Goal: Information Seeking & Learning: Learn about a topic

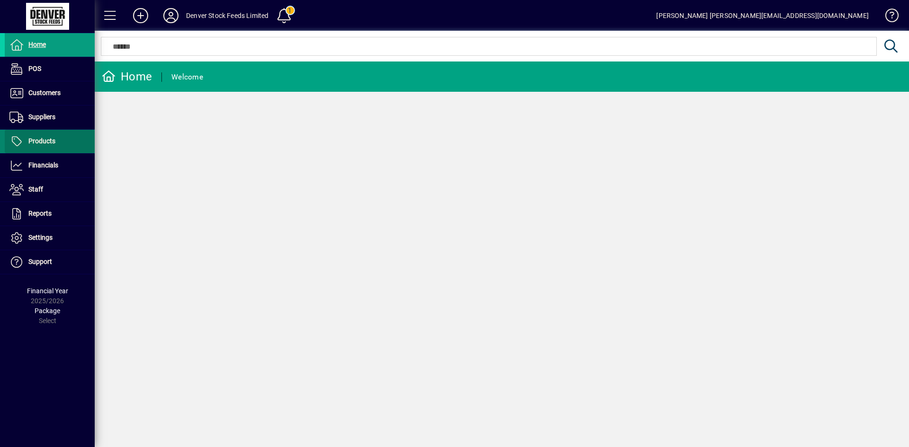
click at [15, 141] on icon at bounding box center [16, 141] width 14 height 11
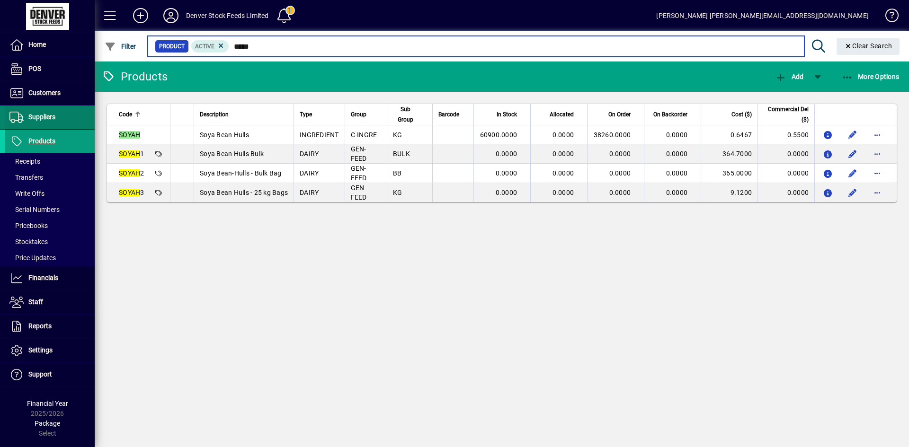
type input "*****"
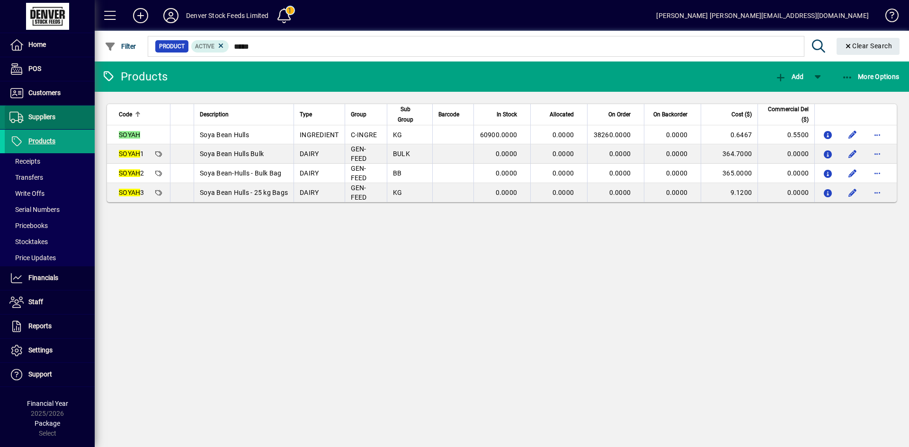
click at [15, 120] on icon at bounding box center [16, 117] width 14 height 11
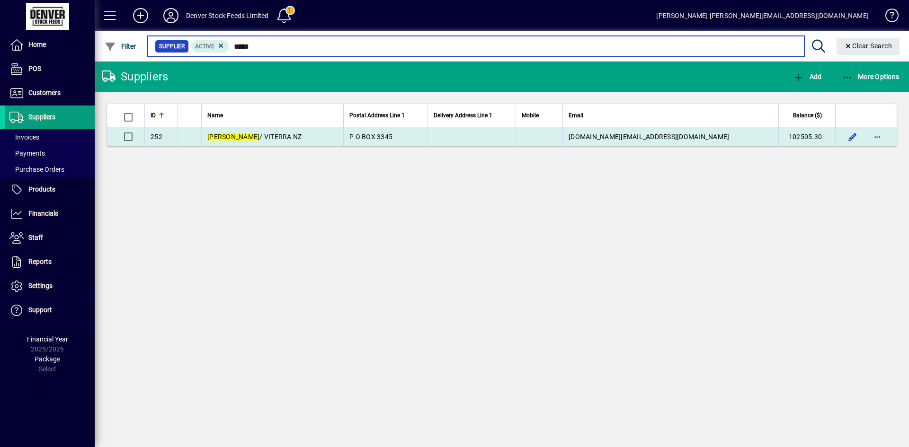
type input "*****"
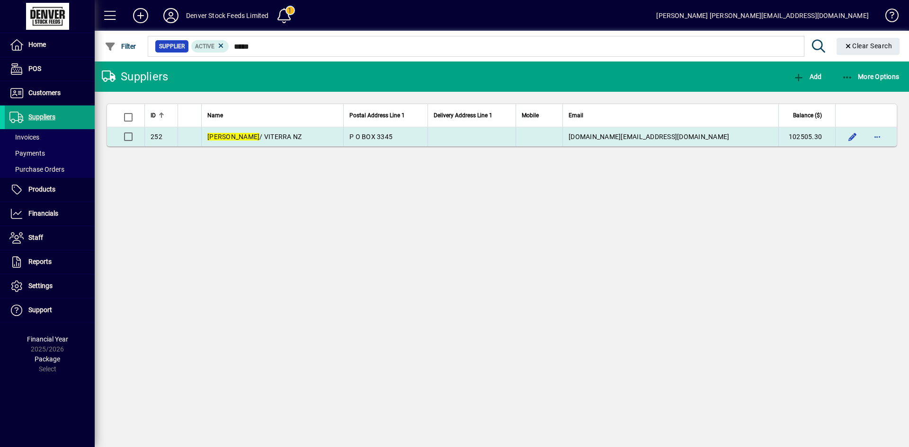
click at [476, 137] on td at bounding box center [471, 136] width 88 height 19
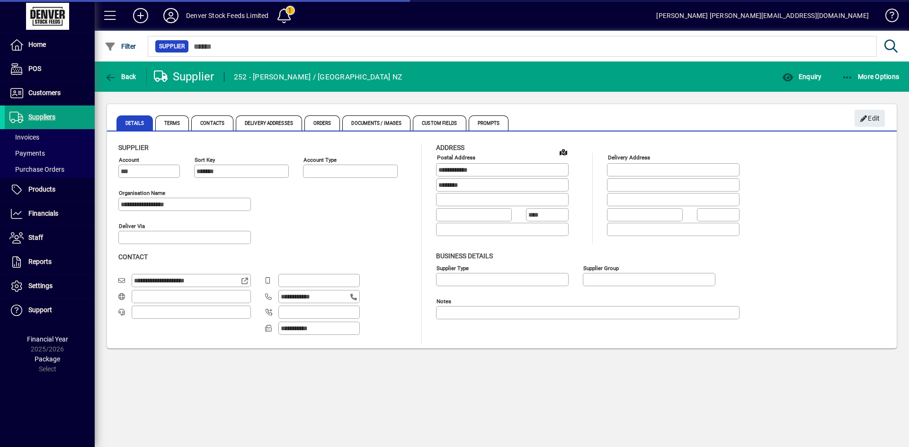
type input "**********"
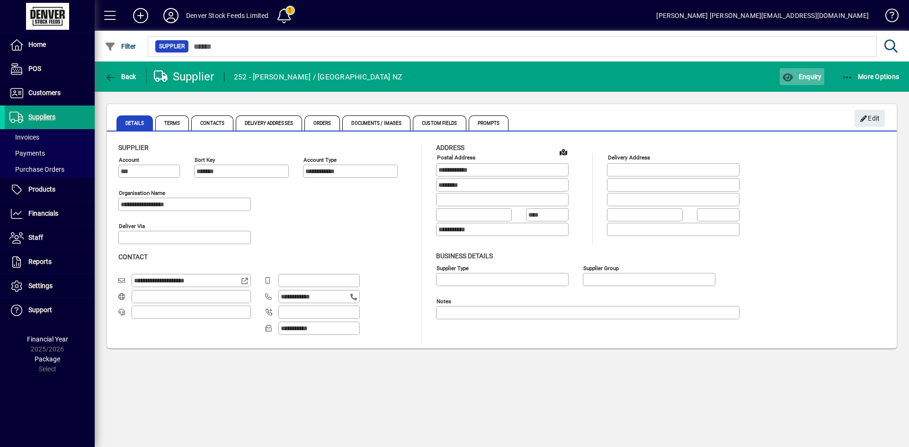
click at [797, 76] on span "Enquiry" at bounding box center [801, 77] width 39 height 8
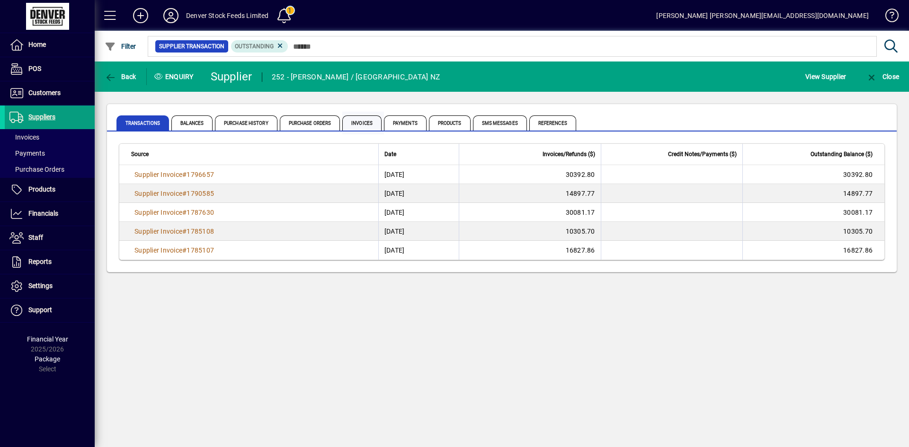
click at [368, 124] on span "Invoices" at bounding box center [361, 122] width 39 height 15
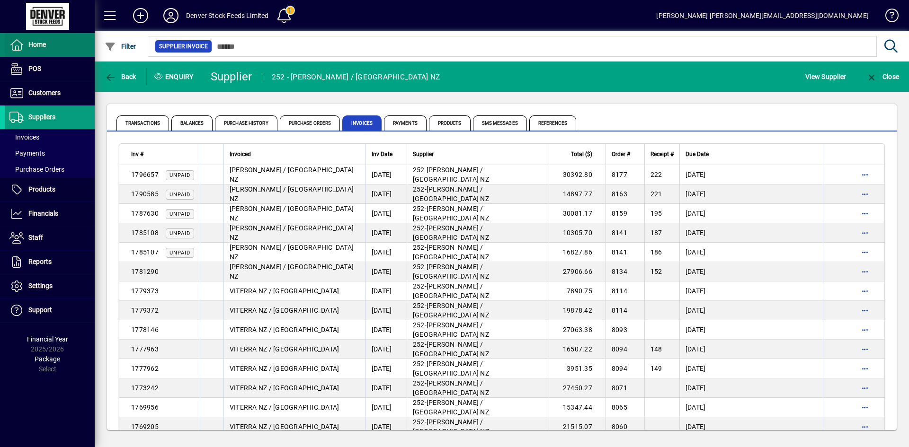
click at [16, 46] on icon at bounding box center [16, 44] width 14 height 11
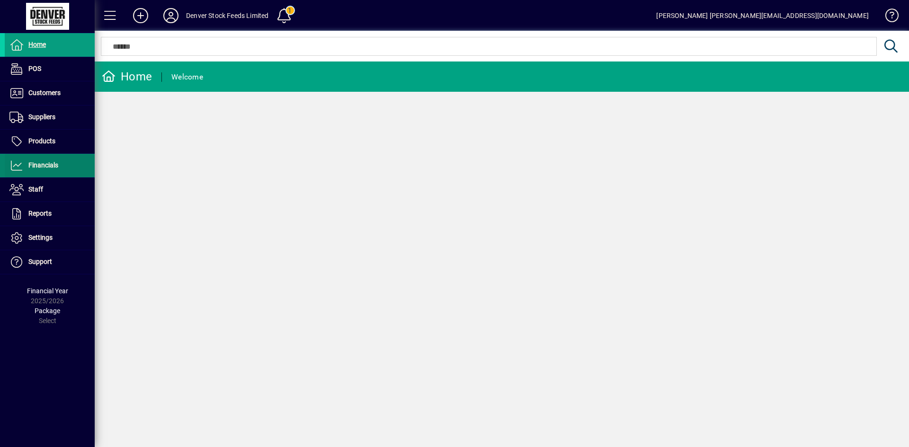
click at [28, 165] on span "Financials" at bounding box center [43, 165] width 30 height 8
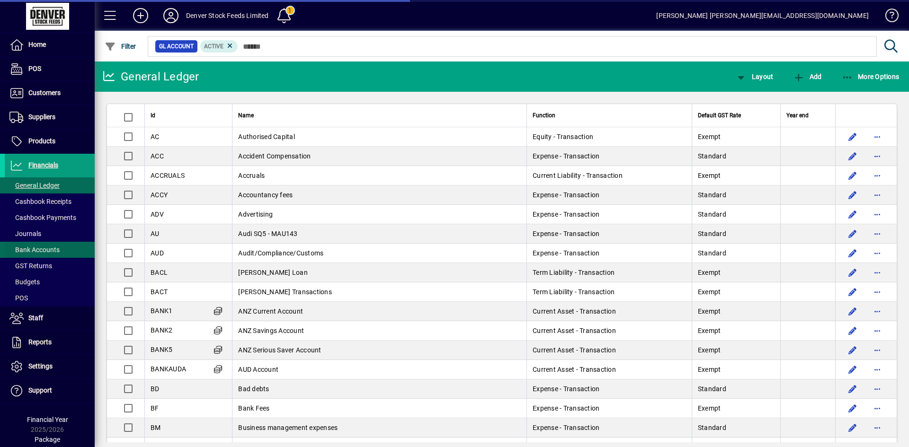
click at [35, 247] on span "Bank Accounts" at bounding box center [34, 250] width 50 height 8
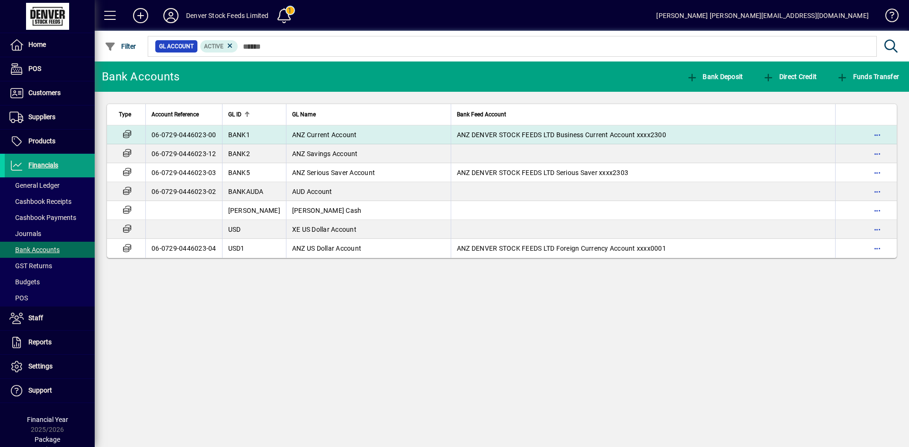
click at [389, 137] on td "ANZ Current Account" at bounding box center [368, 134] width 165 height 19
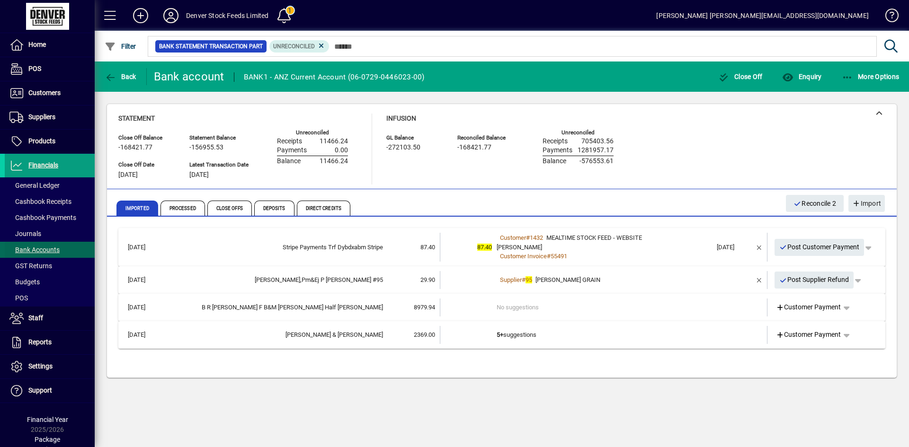
click at [27, 252] on span "Bank Accounts" at bounding box center [34, 250] width 50 height 8
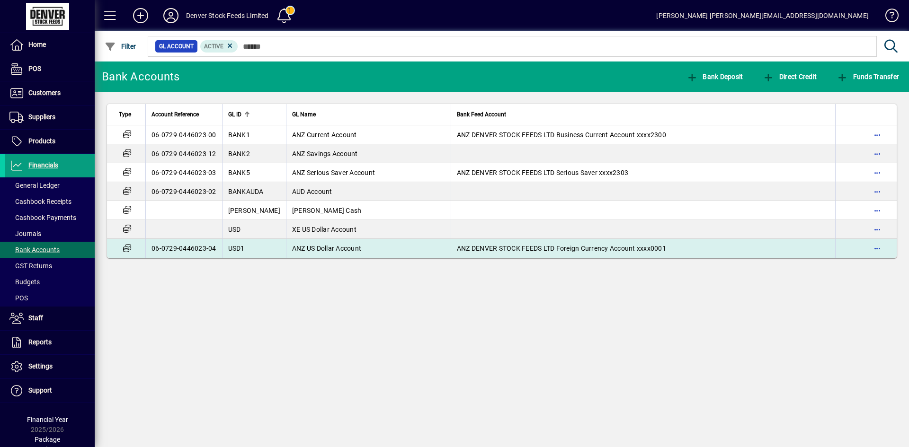
click at [391, 249] on td "ANZ US Dollar Account" at bounding box center [368, 248] width 165 height 19
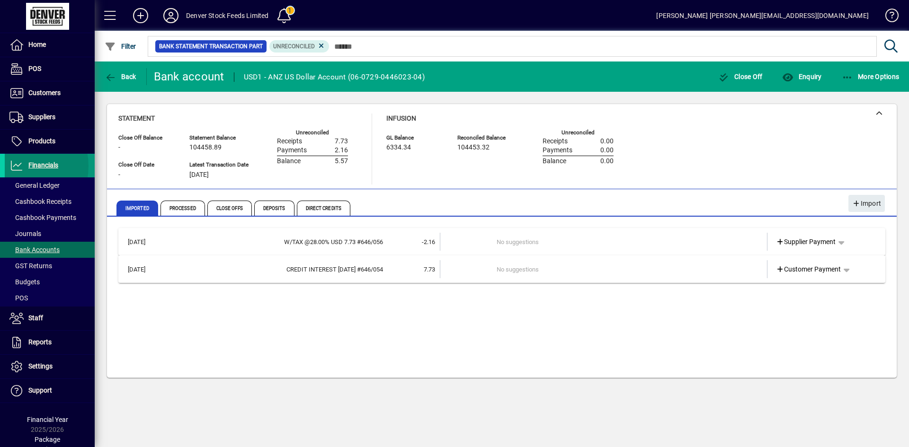
click at [16, 166] on icon at bounding box center [16, 165] width 14 height 11
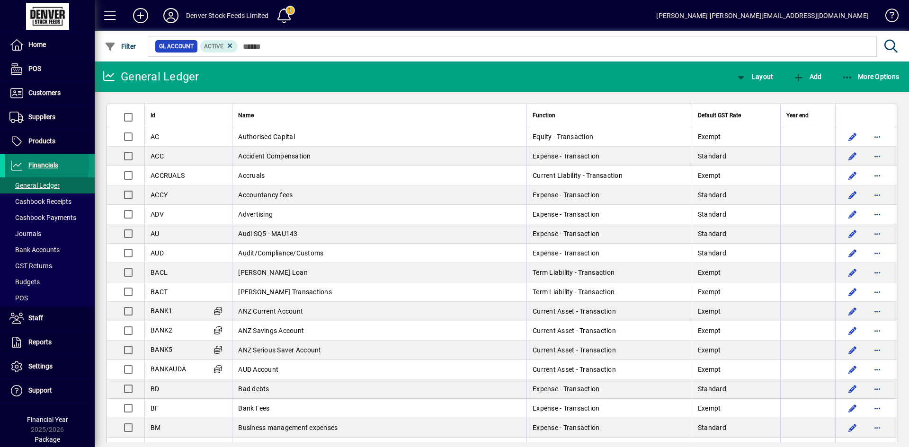
click at [13, 164] on icon at bounding box center [16, 165] width 14 height 11
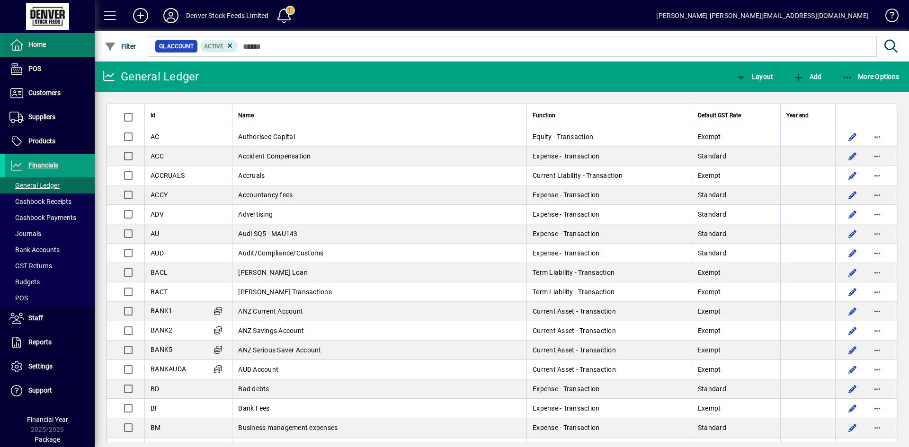
click at [18, 51] on icon at bounding box center [16, 44] width 14 height 11
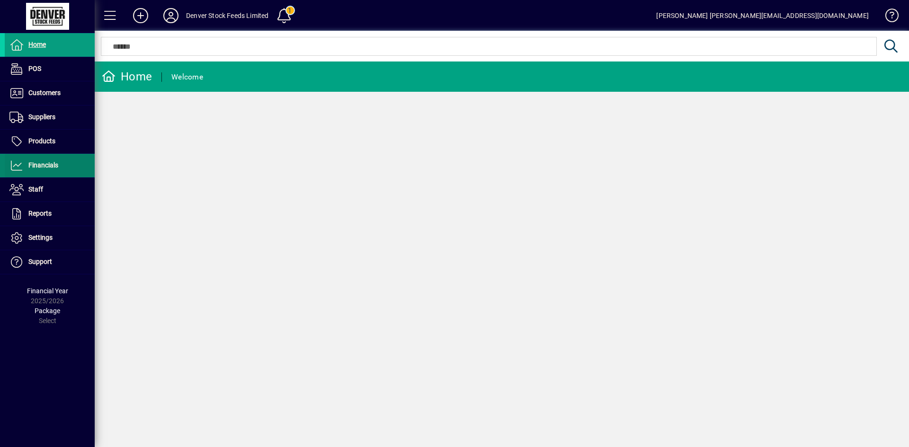
click at [20, 164] on icon at bounding box center [16, 165] width 14 height 11
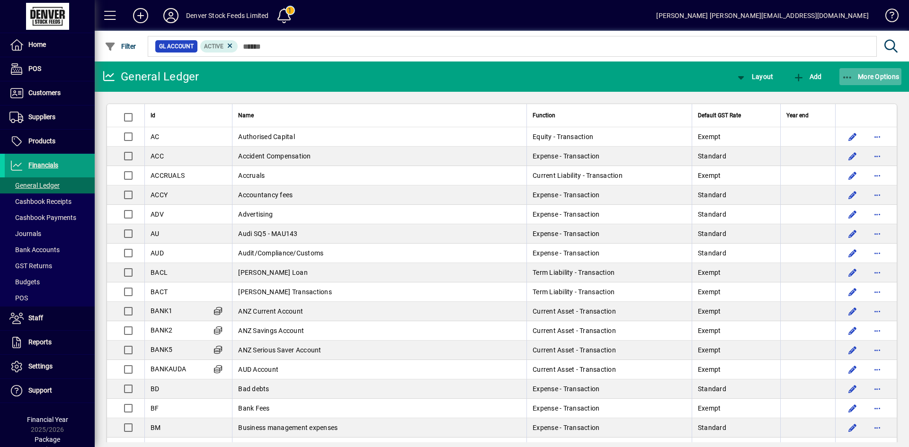
click at [876, 73] on span "More Options" at bounding box center [871, 77] width 58 height 8
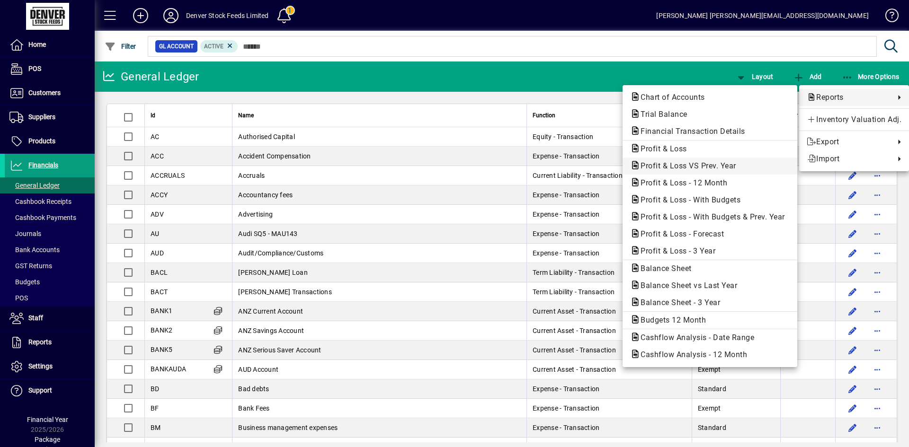
click at [692, 169] on span "Profit & Loss VS Prev. Year" at bounding box center [685, 165] width 111 height 9
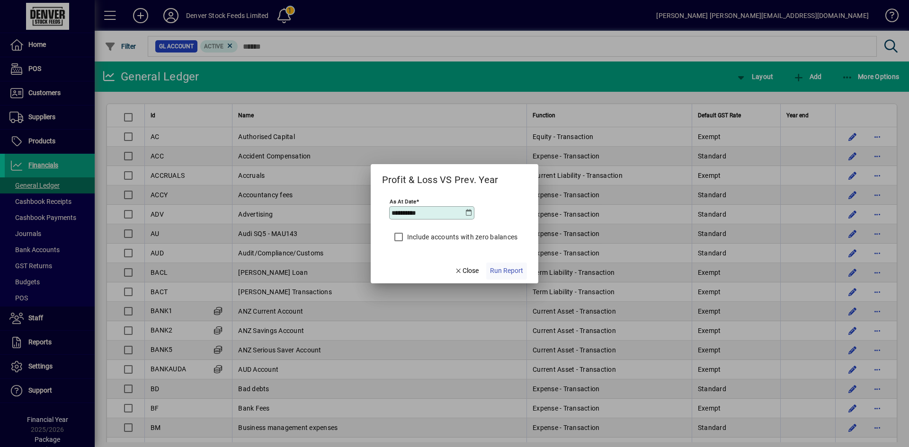
click at [505, 273] on span "Run Report" at bounding box center [506, 271] width 33 height 10
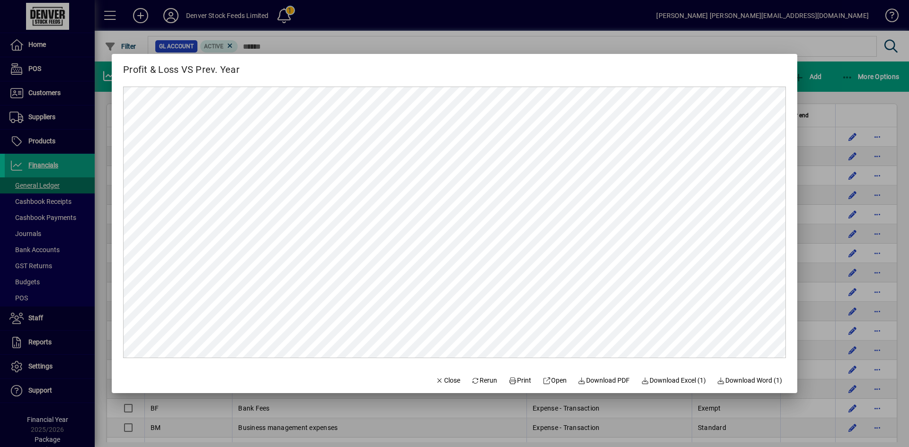
click at [17, 48] on div at bounding box center [454, 223] width 909 height 447
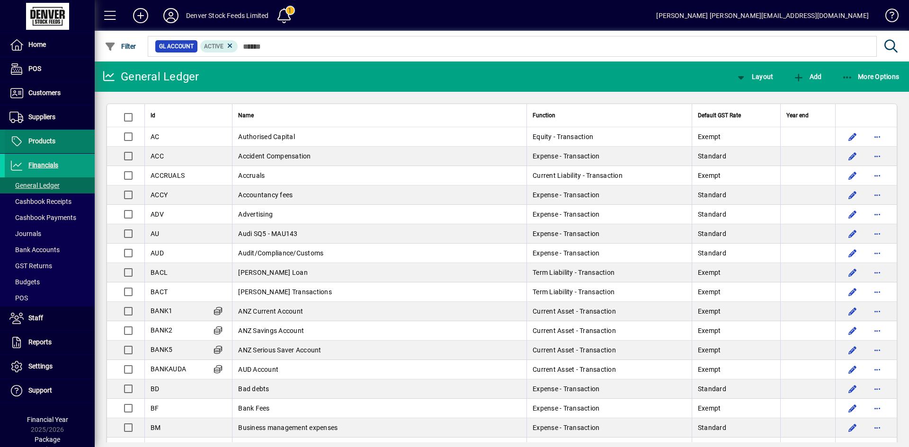
click at [11, 139] on icon at bounding box center [16, 141] width 14 height 11
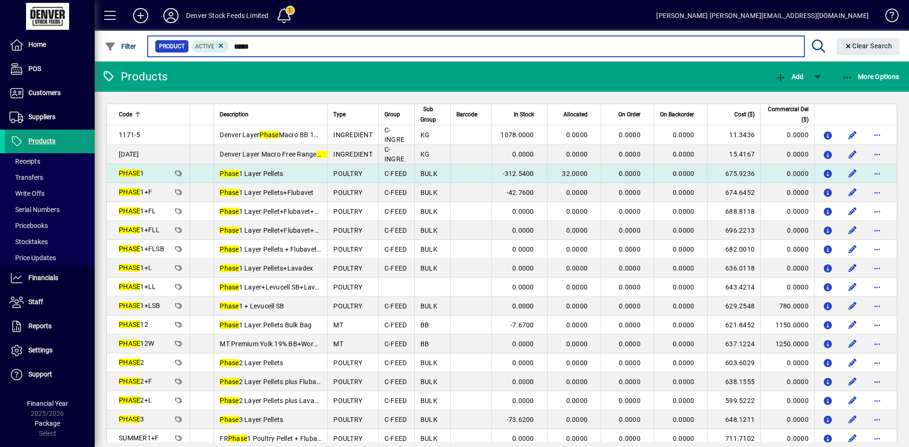
type input "*****"
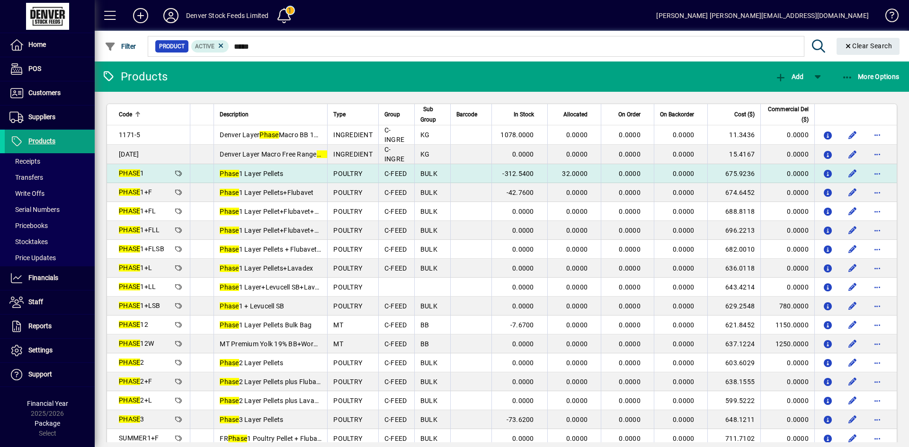
click at [468, 173] on td at bounding box center [470, 173] width 41 height 19
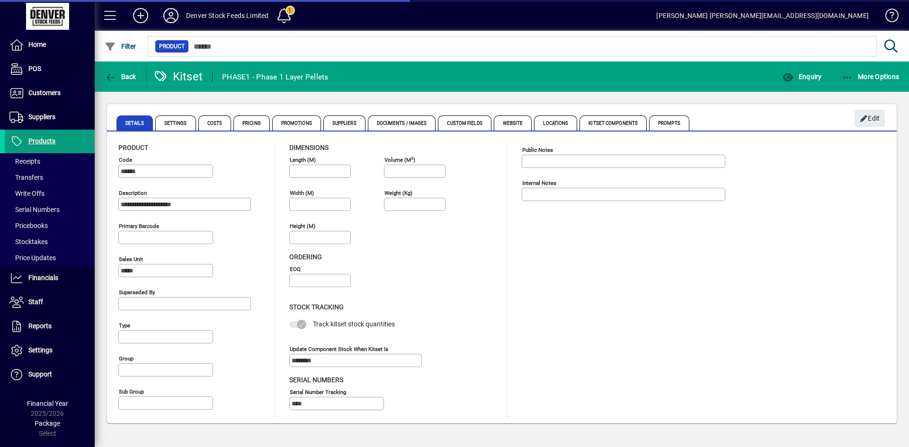
type input "**********"
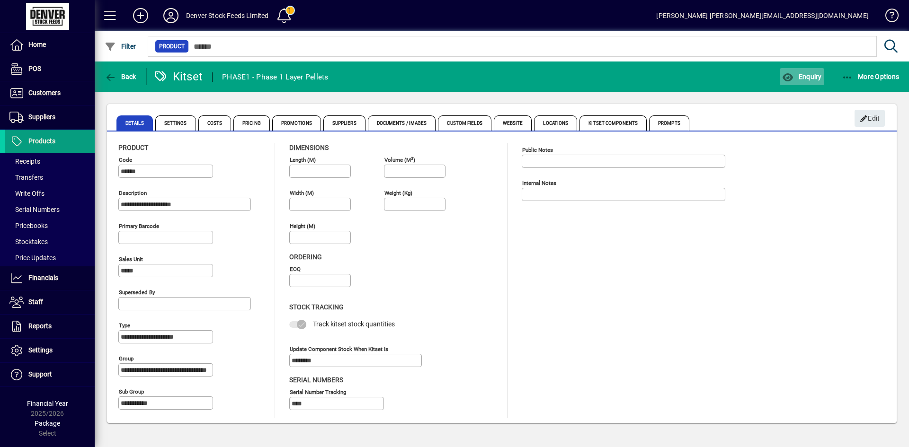
click at [806, 79] on span "Enquiry" at bounding box center [801, 77] width 39 height 8
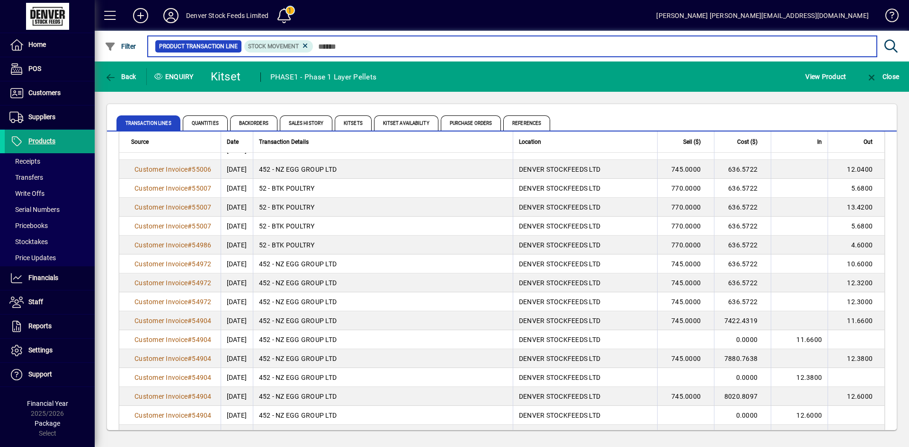
scroll to position [631, 0]
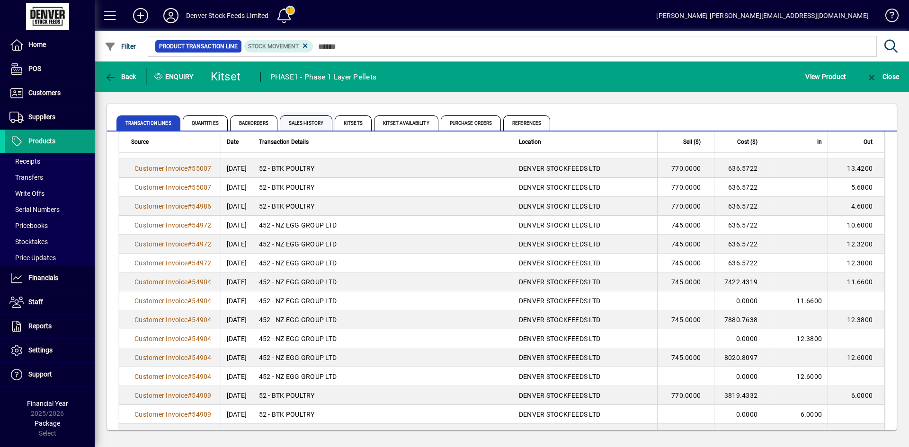
click at [305, 126] on span "Sales History" at bounding box center [306, 122] width 53 height 15
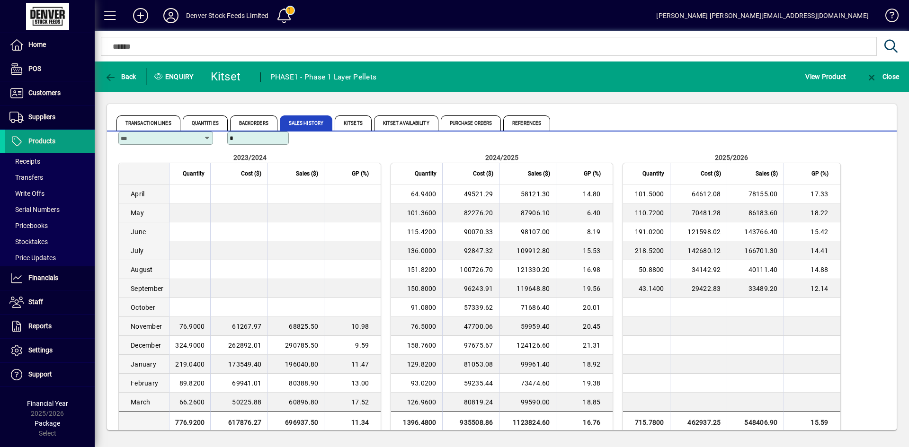
scroll to position [32, 0]
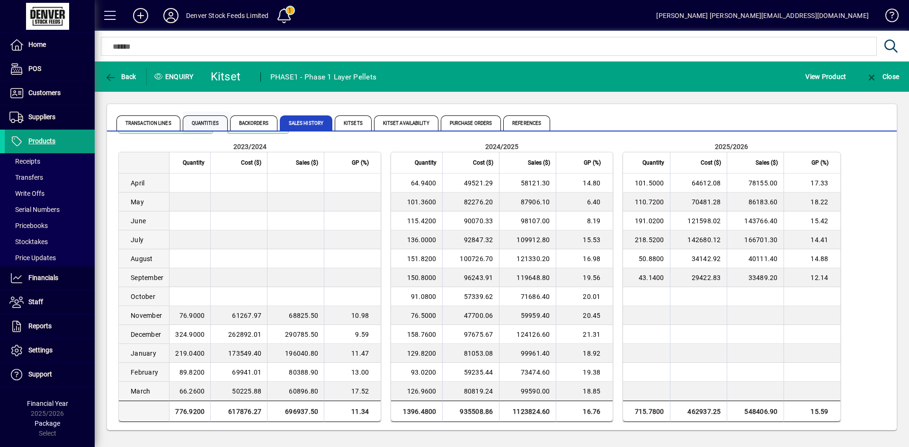
click at [206, 125] on span "Quantities" at bounding box center [205, 122] width 45 height 15
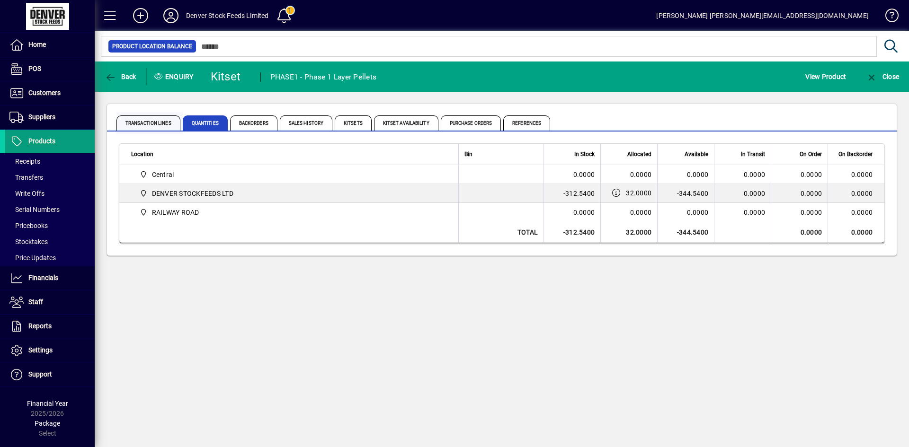
click at [149, 124] on span "Transaction Lines" at bounding box center [148, 122] width 64 height 15
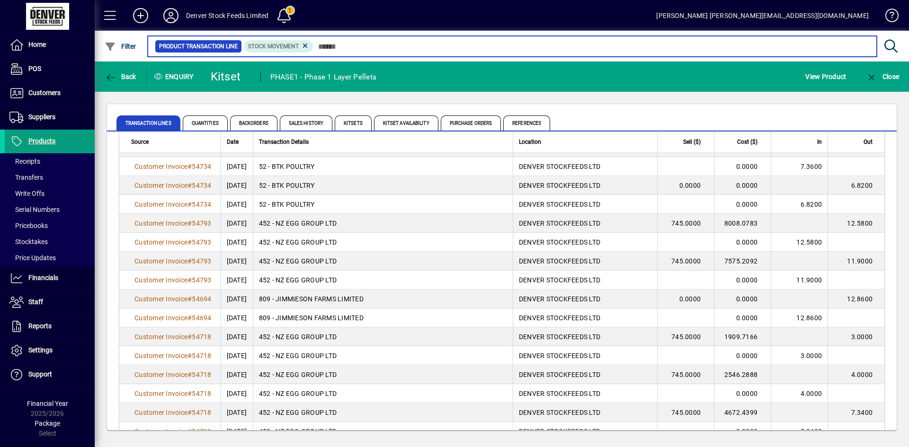
scroll to position [1478, 0]
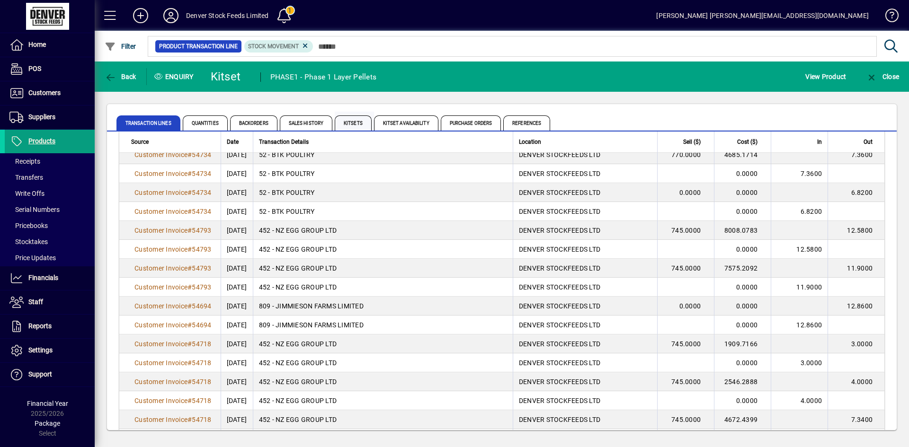
click at [347, 127] on span "Kitsets" at bounding box center [353, 122] width 37 height 15
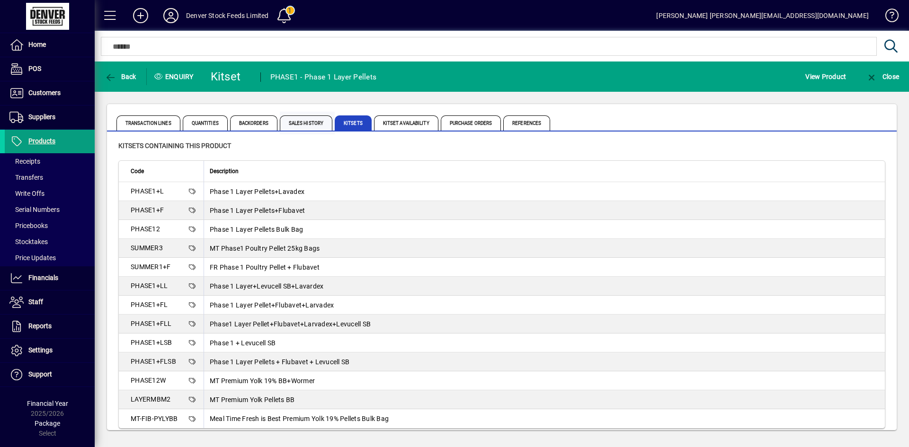
click at [298, 127] on span "Sales History" at bounding box center [306, 122] width 53 height 15
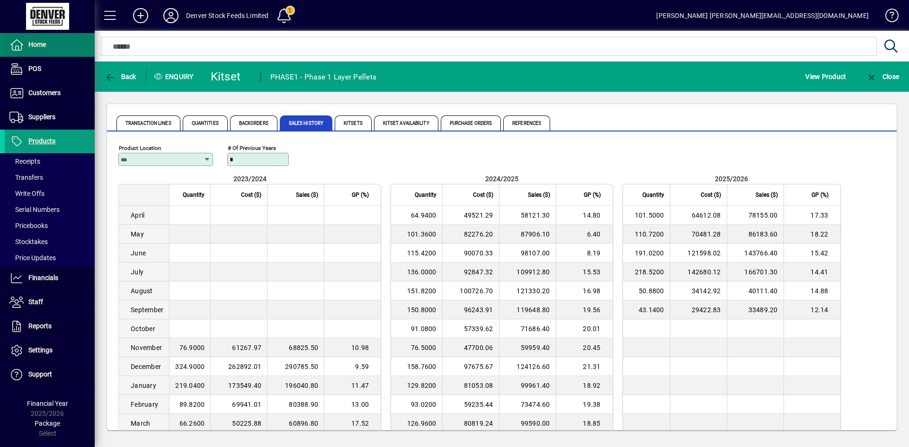
click at [13, 45] on icon at bounding box center [16, 44] width 14 height 11
